Goal: Check status: Check status

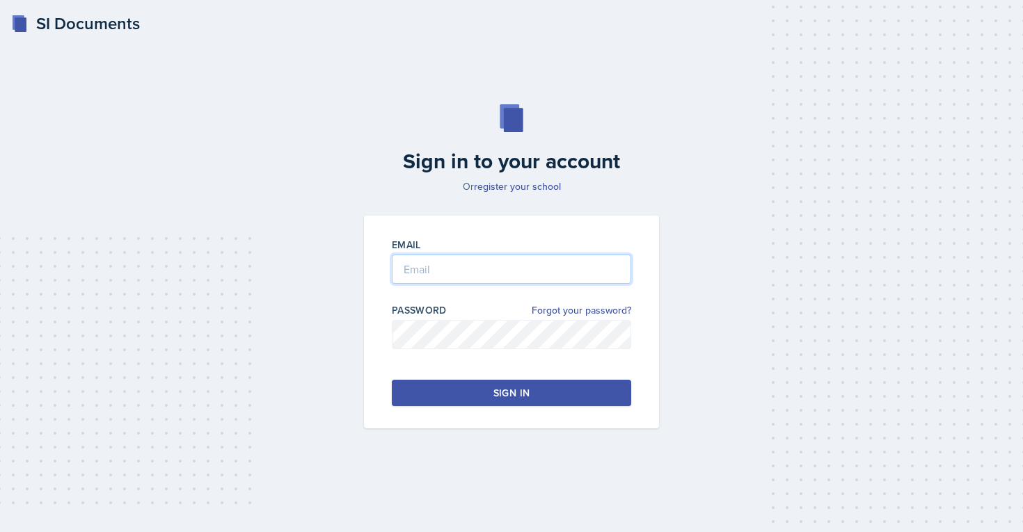
type input "[EMAIL_ADDRESS][PERSON_NAME][DOMAIN_NAME]"
click at [457, 393] on button "Sign in" at bounding box center [511, 393] width 239 height 26
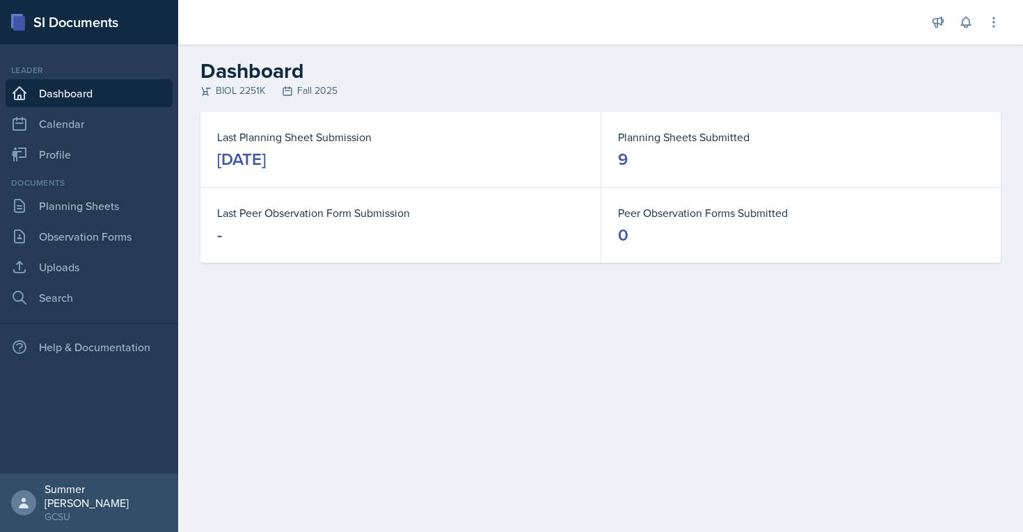
click at [90, 93] on link "Dashboard" at bounding box center [89, 93] width 167 height 28
click at [109, 202] on link "Planning Sheets" at bounding box center [89, 206] width 167 height 28
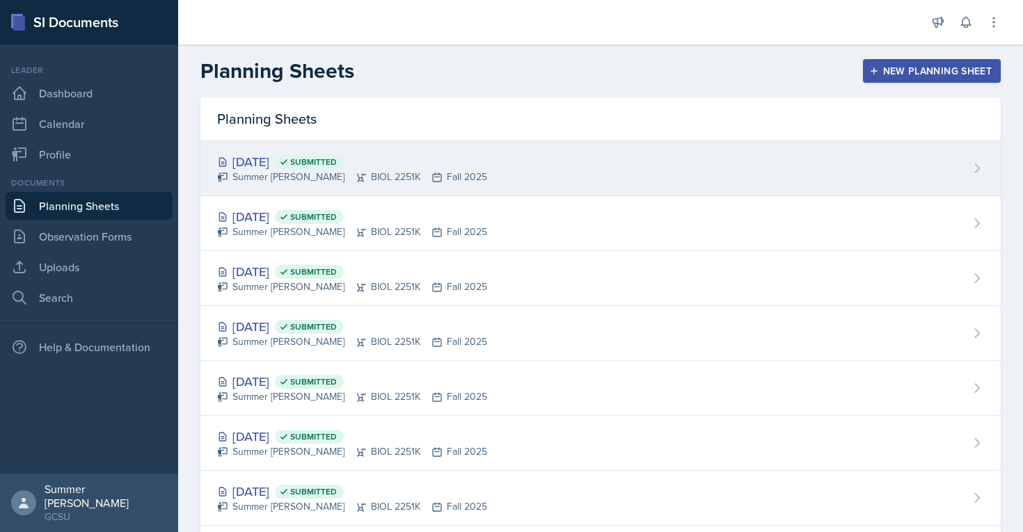
click at [272, 147] on div "[DATE] Submitted Summer [PERSON_NAME] BIOL 2251K Fall 2025" at bounding box center [600, 168] width 800 height 55
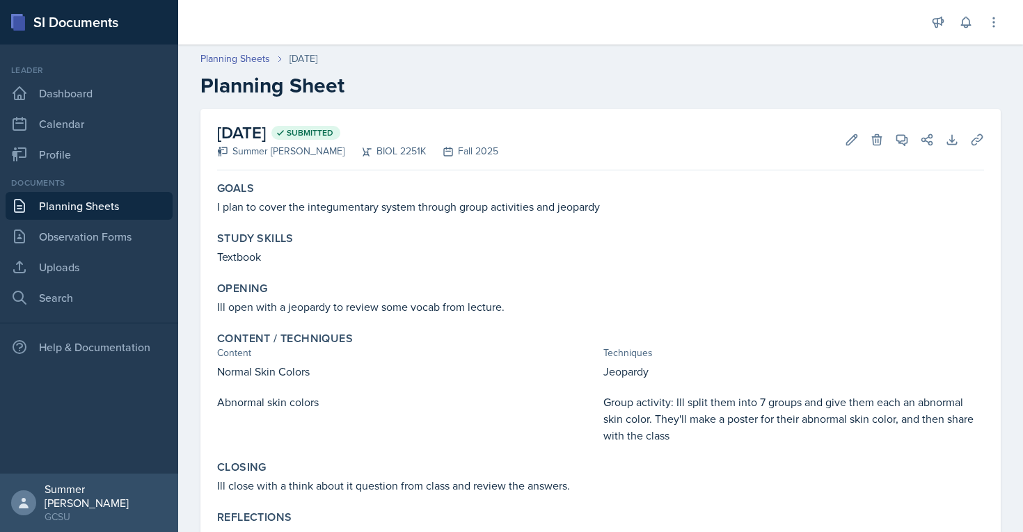
click at [90, 211] on link "Planning Sheets" at bounding box center [89, 206] width 167 height 28
